Goal: Information Seeking & Learning: Learn about a topic

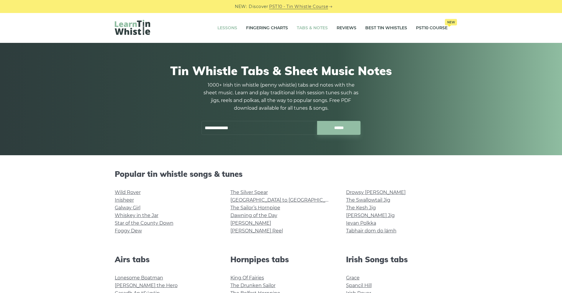
click at [226, 28] on link "Lessons" at bounding box center [228, 28] width 20 height 15
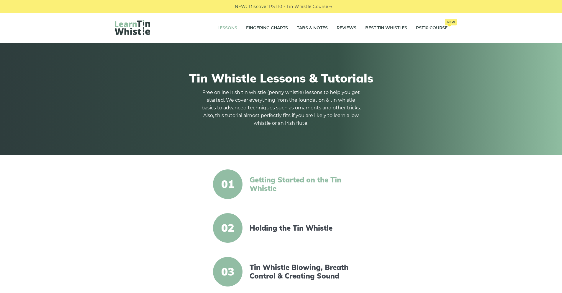
click at [264, 183] on link "Getting Started on the Tin Whistle" at bounding box center [301, 183] width 102 height 17
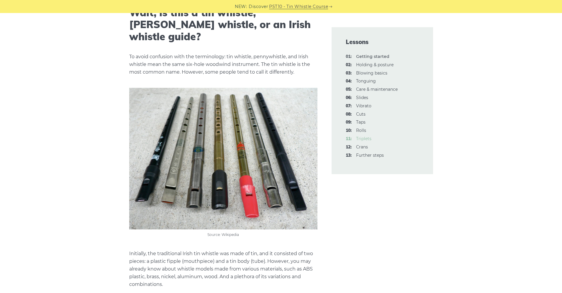
scroll to position [1033, 0]
